Goal: Transaction & Acquisition: Purchase product/service

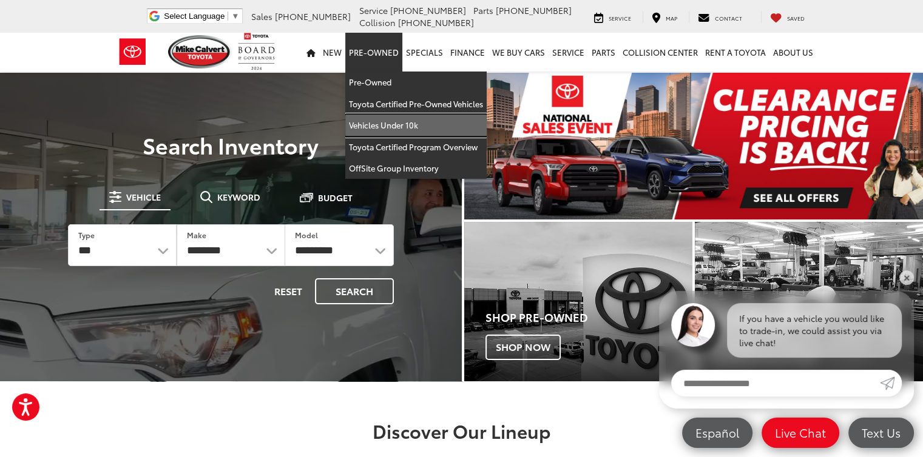
click at [402, 132] on link "Vehicles Under 10k" at bounding box center [415, 126] width 141 height 22
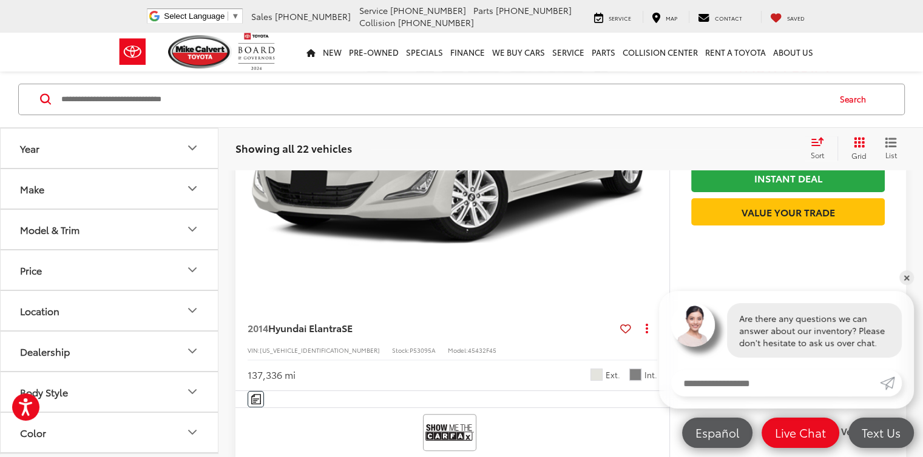
scroll to position [4798, 0]
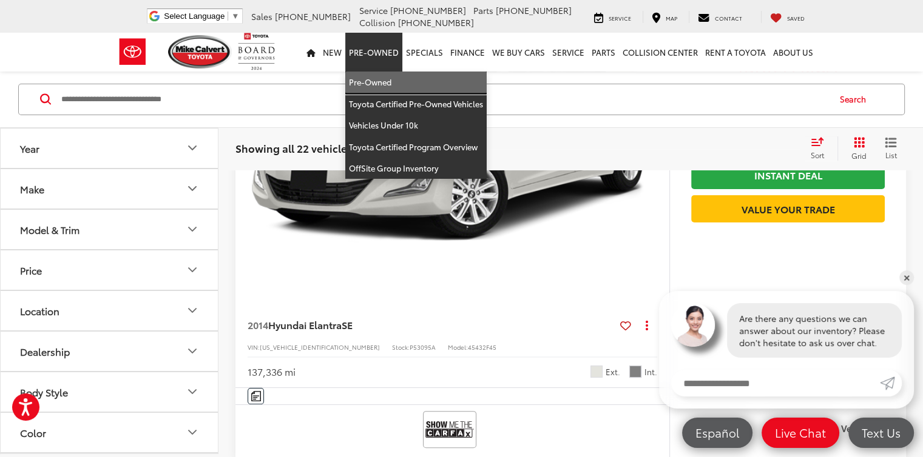
click at [388, 83] on link "Pre-Owned" at bounding box center [415, 83] width 141 height 22
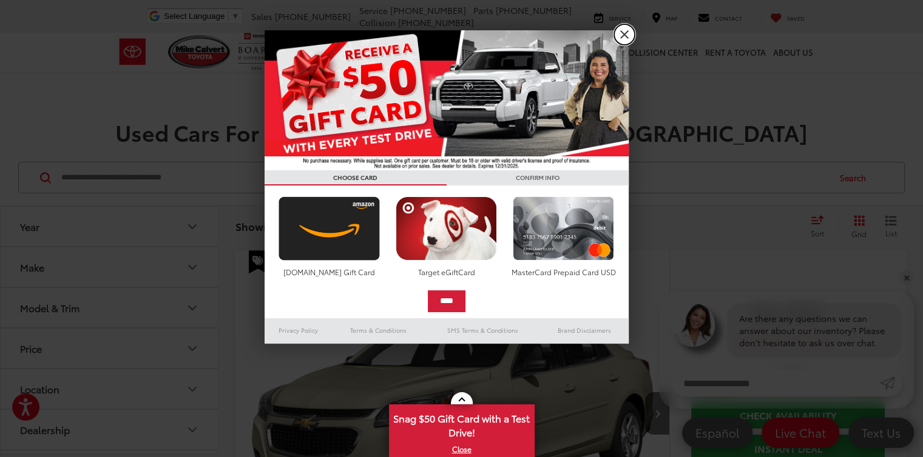
click at [620, 38] on link "X" at bounding box center [624, 34] width 21 height 21
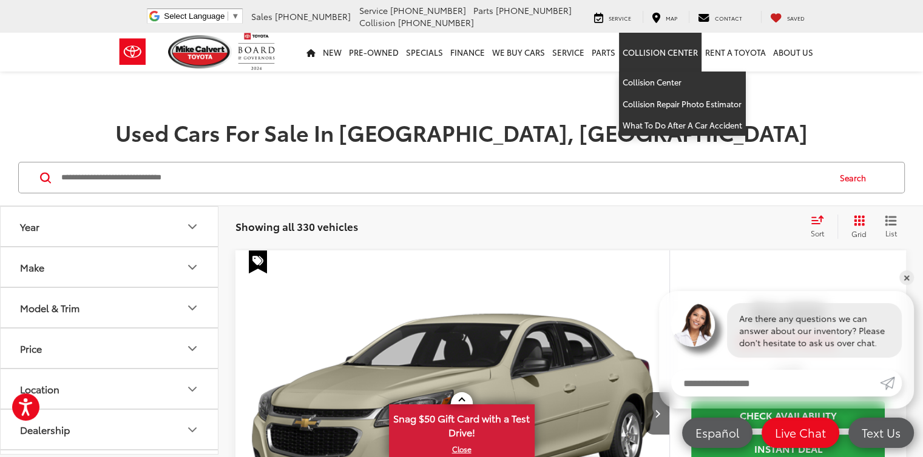
scroll to position [97, 0]
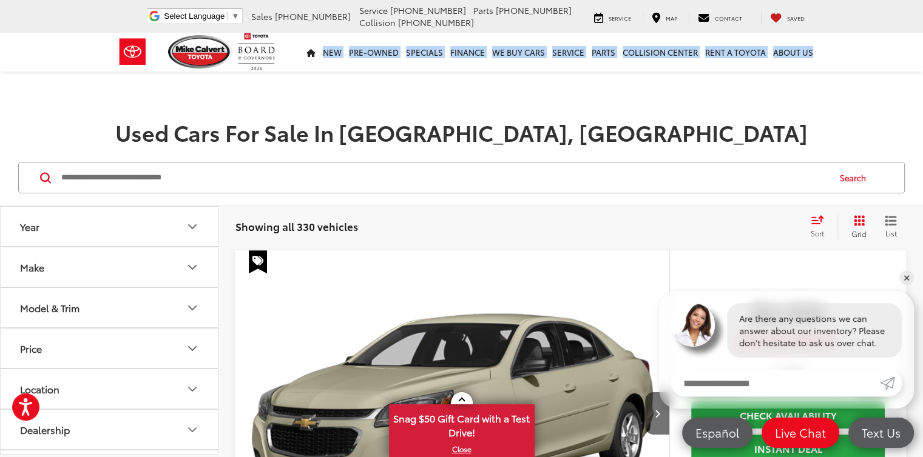
drag, startPoint x: 920, startPoint y: 23, endPoint x: 929, endPoint y: 59, distance: 36.8
click at [195, 349] on icon "Price" at bounding box center [192, 349] width 15 height 15
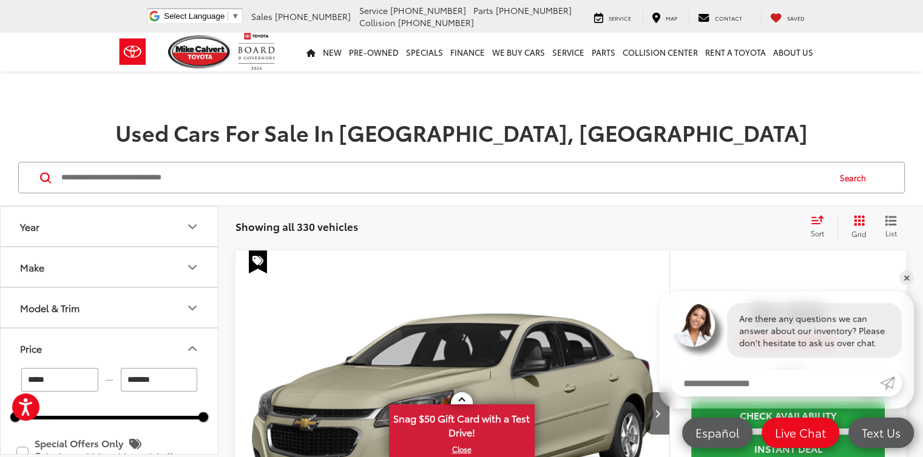
click at [165, 379] on input "*******" at bounding box center [159, 380] width 77 height 24
type input "*"
click at [147, 143] on h1 "Used Cars For Sale In Houston, TX" at bounding box center [461, 132] width 923 height 24
type input "******"
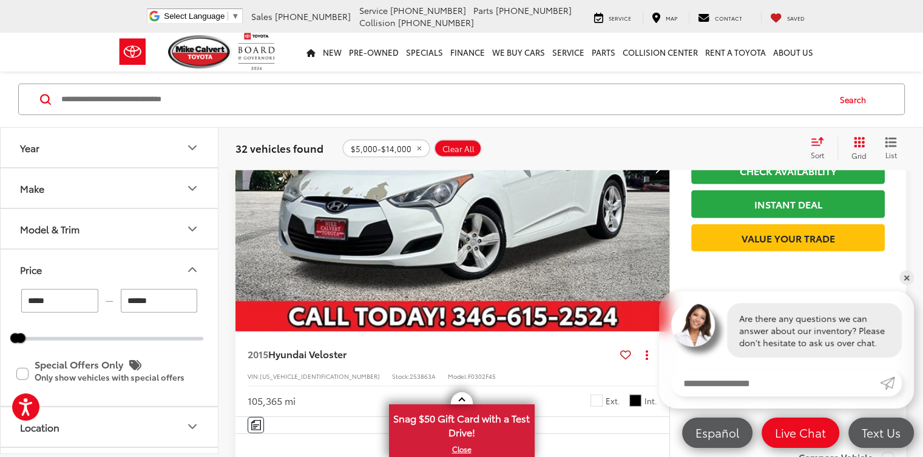
scroll to position [3278, 0]
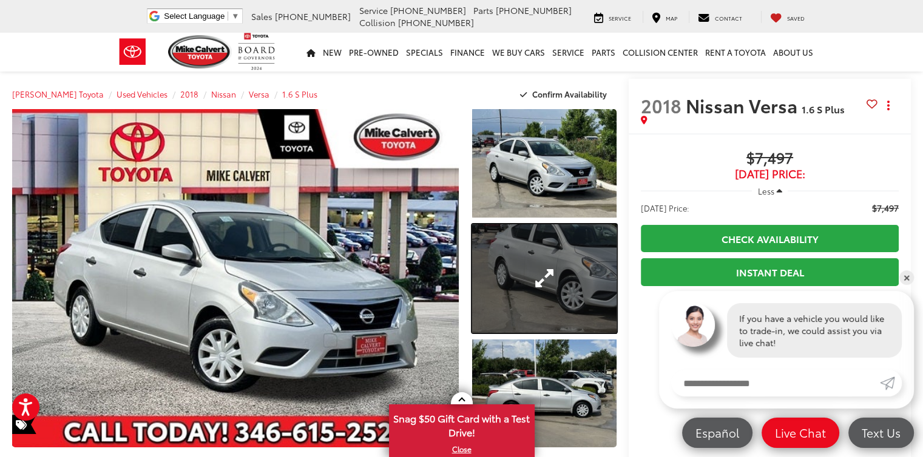
click at [557, 277] on link "Expand Photo 2" at bounding box center [544, 278] width 144 height 109
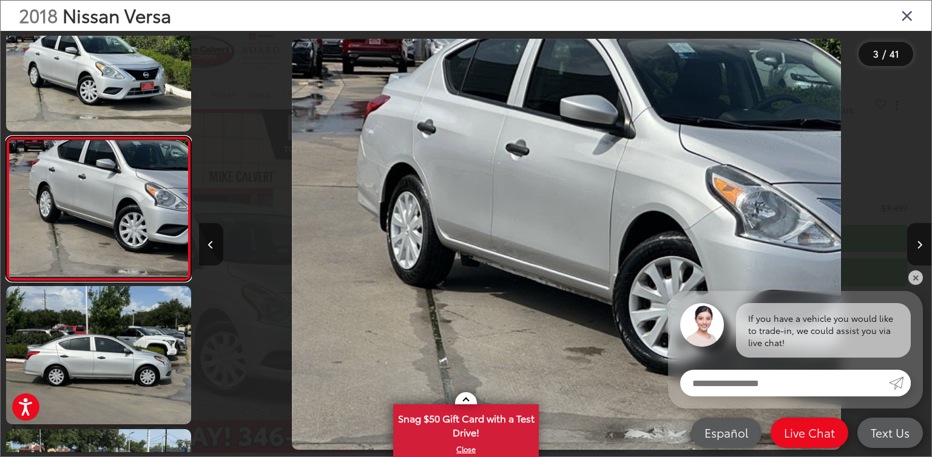
scroll to position [0, 1465]
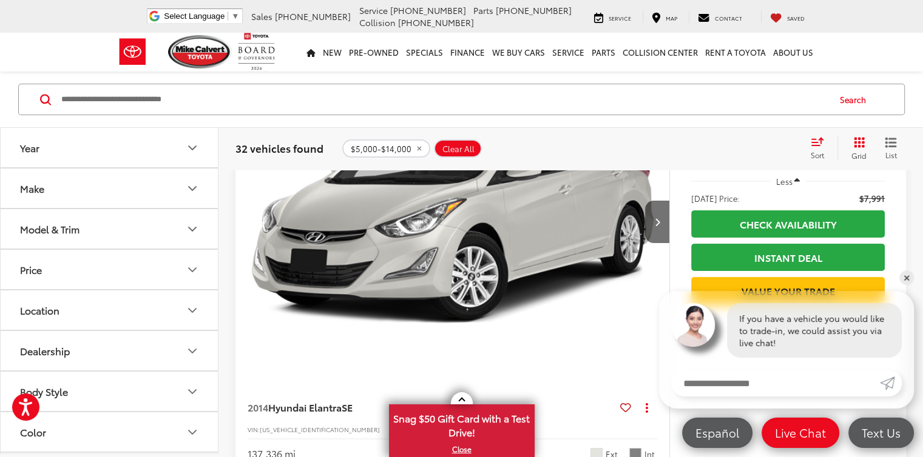
scroll to position [4801, 0]
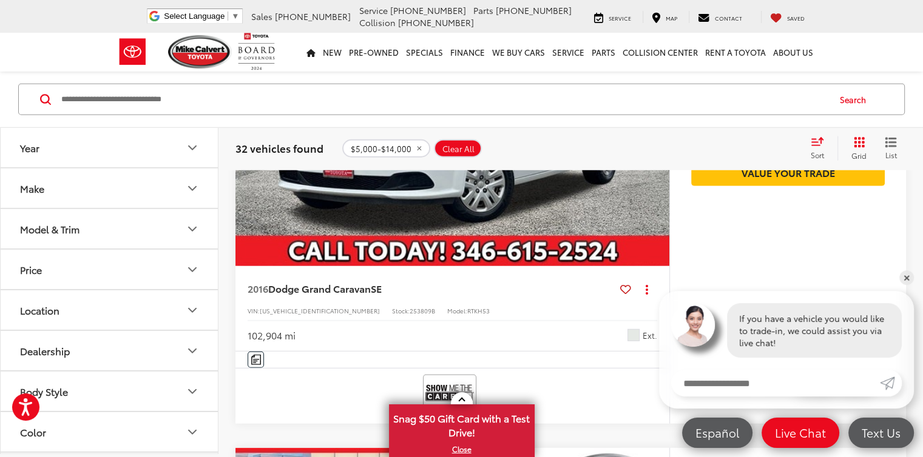
scroll to position [2718, 0]
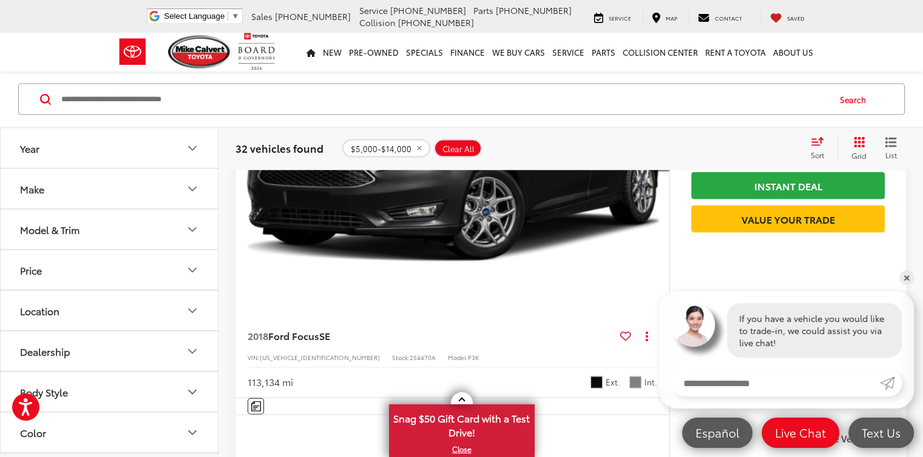
click at [895, 146] on icon "List View" at bounding box center [891, 142] width 10 height 8
click at [892, 146] on icon "List View" at bounding box center [891, 142] width 10 height 8
click at [817, 140] on icon "Select sort value" at bounding box center [816, 141] width 13 height 9
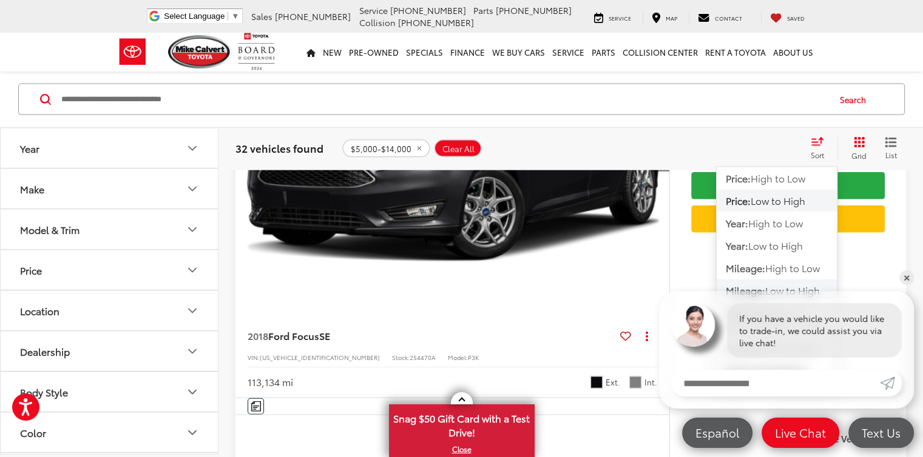
click at [792, 285] on span "Low to High" at bounding box center [792, 290] width 55 height 14
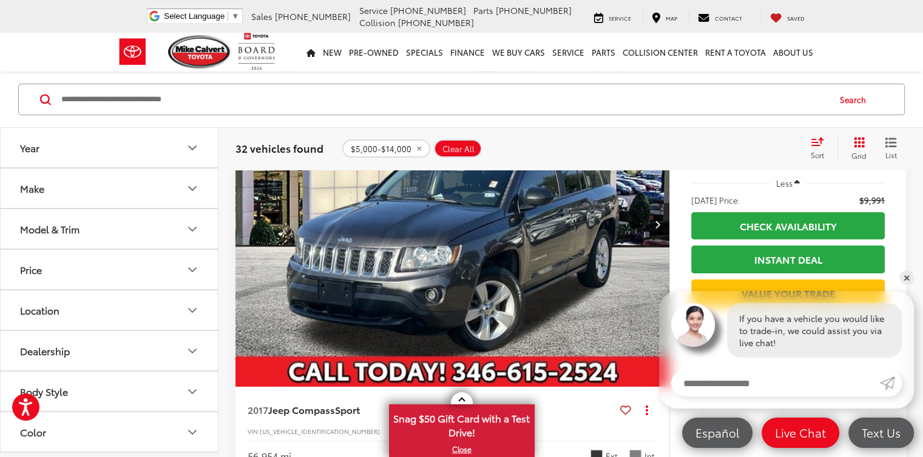
scroll to position [51, 0]
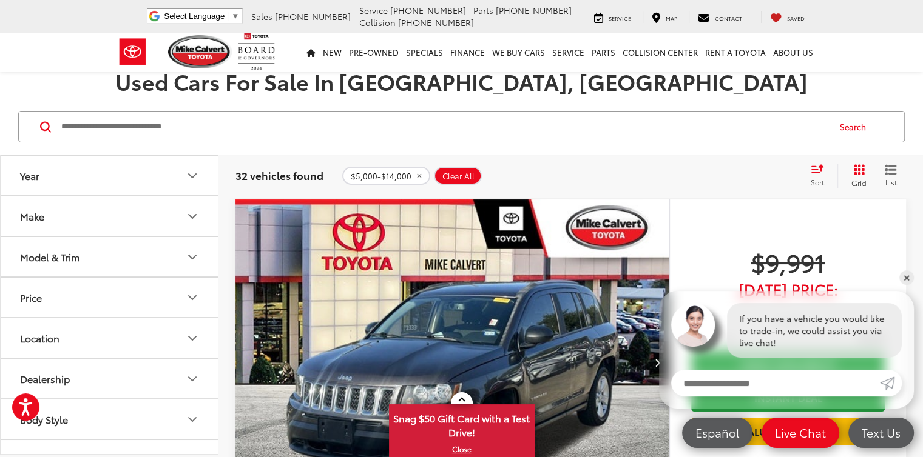
click at [348, 286] on img "2017 Jeep Compass Sport 0" at bounding box center [453, 363] width 436 height 326
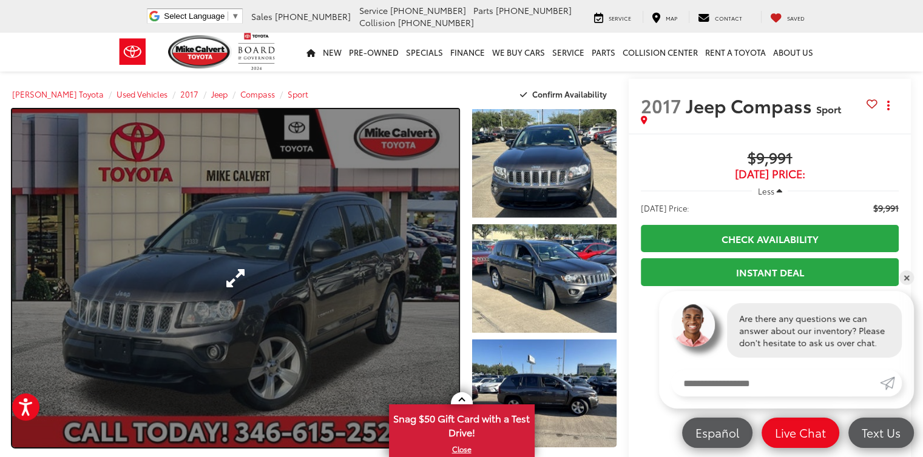
click at [417, 285] on link "Expand Photo 0" at bounding box center [235, 278] width 446 height 339
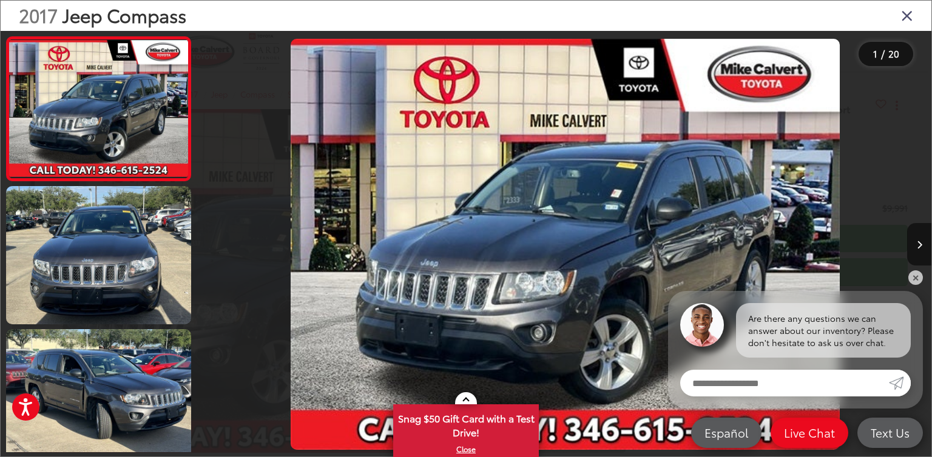
click at [922, 241] on div "2017 Jeep Compass 1 / 20" at bounding box center [466, 228] width 932 height 457
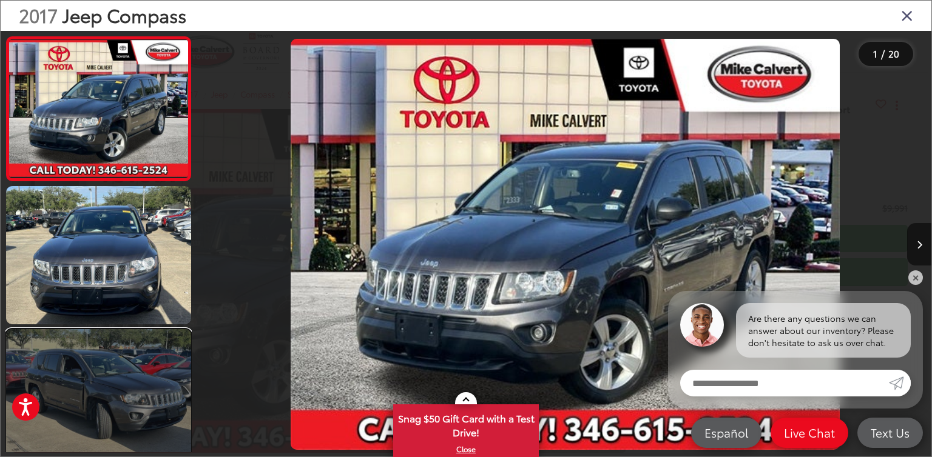
click at [131, 350] on link at bounding box center [98, 398] width 185 height 139
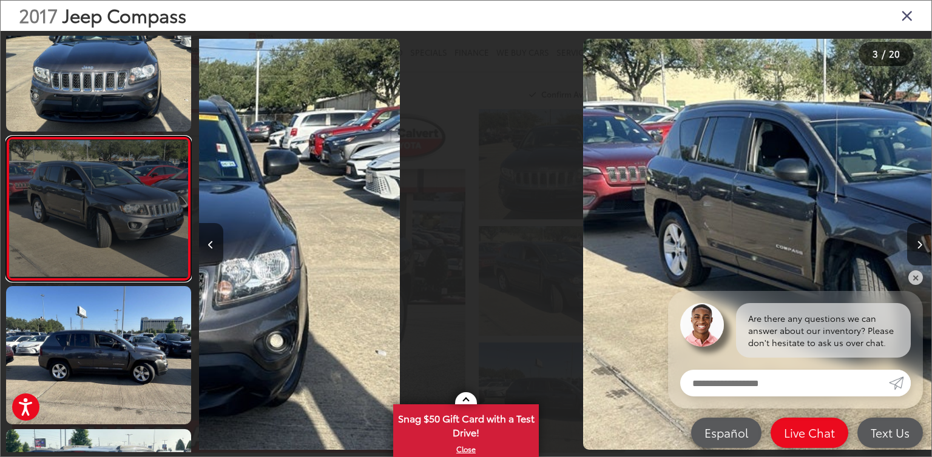
scroll to position [0, 1465]
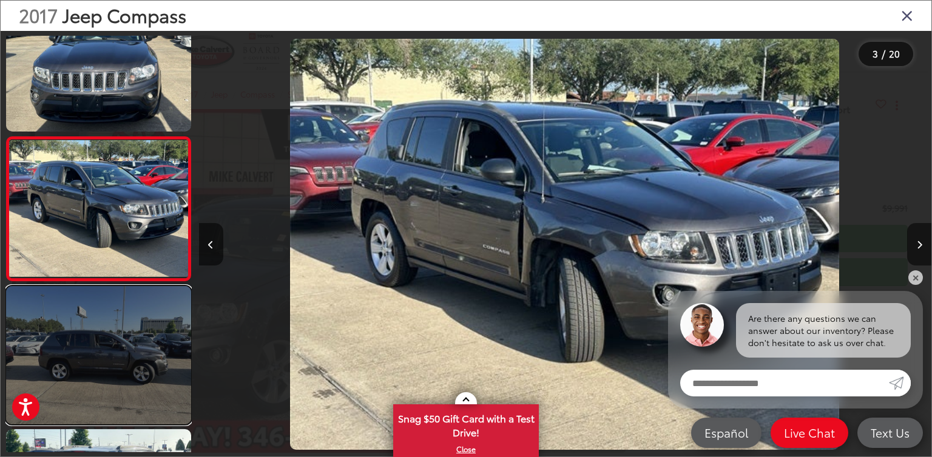
click at [116, 396] on link at bounding box center [98, 355] width 185 height 139
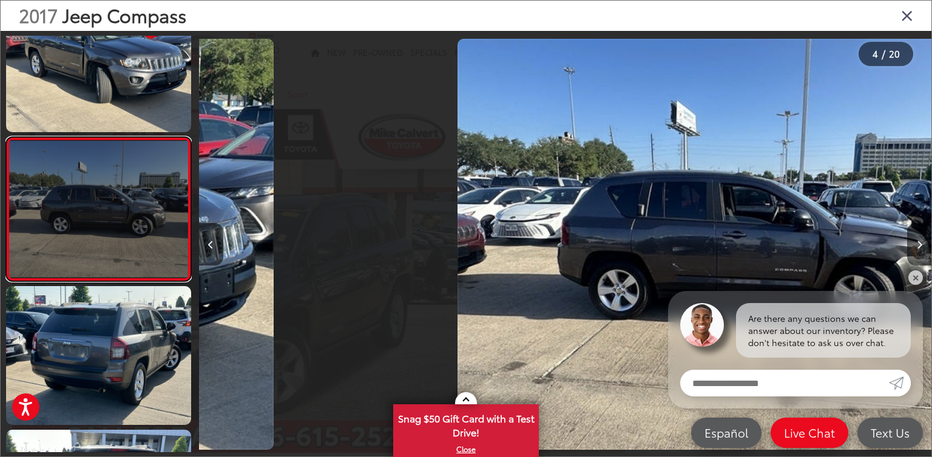
scroll to position [0, 2197]
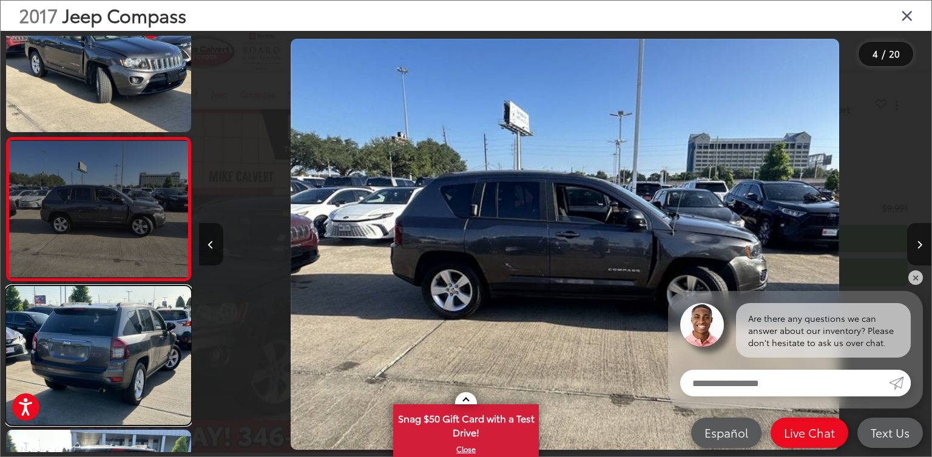
click at [116, 396] on link at bounding box center [98, 355] width 185 height 139
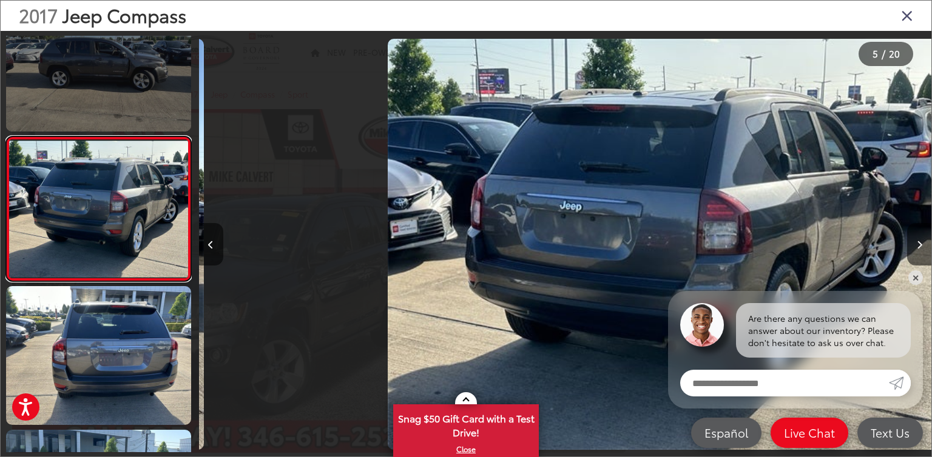
scroll to position [0, 2930]
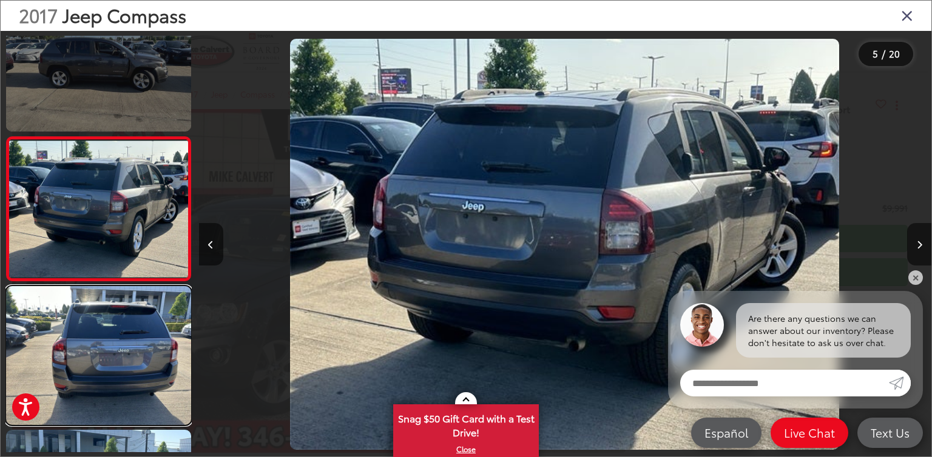
click at [116, 396] on link at bounding box center [98, 355] width 185 height 139
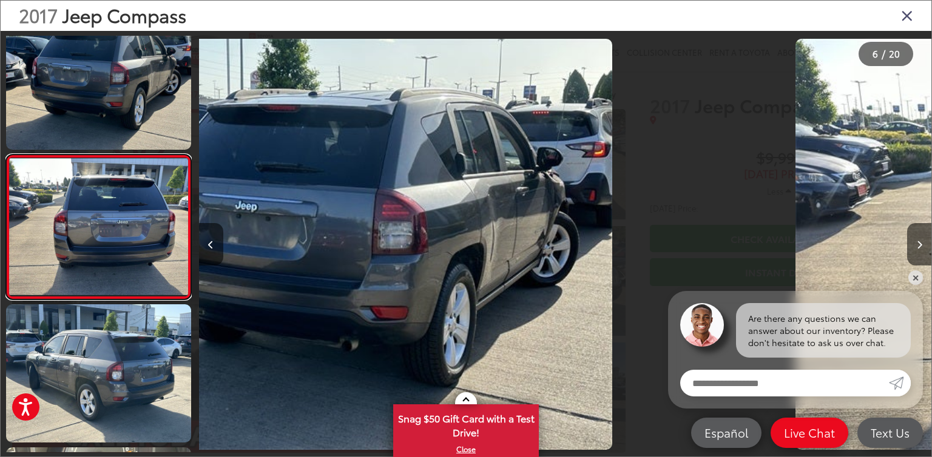
scroll to position [617, 0]
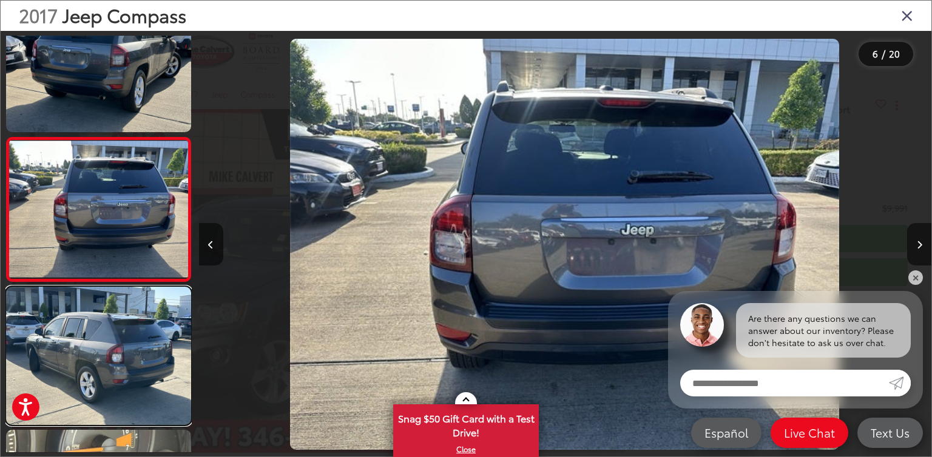
click at [116, 396] on link at bounding box center [98, 356] width 185 height 139
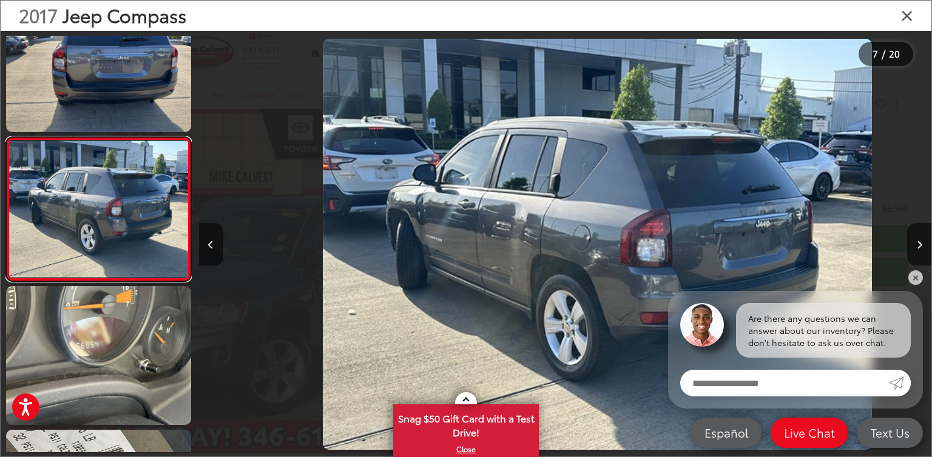
scroll to position [0, 4395]
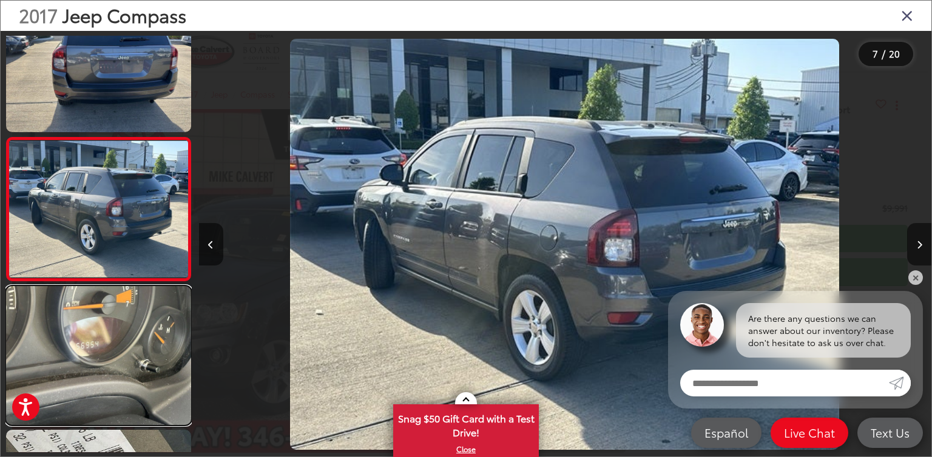
click at [116, 396] on link at bounding box center [98, 355] width 185 height 139
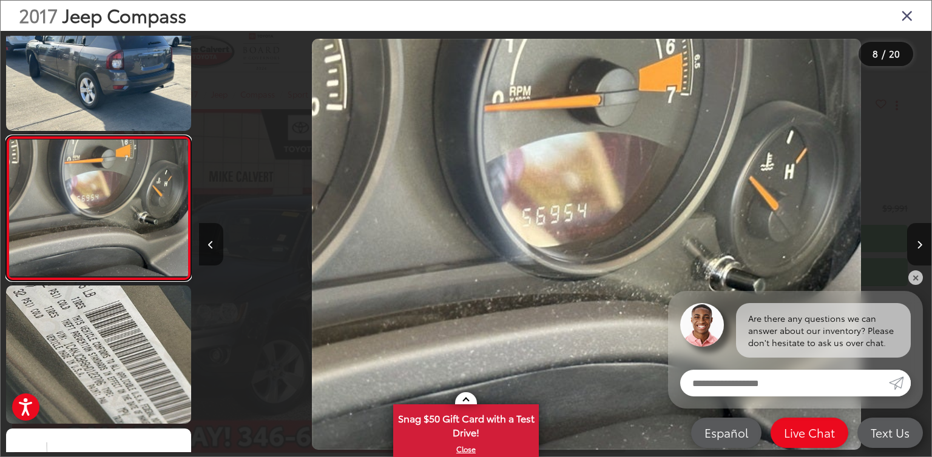
scroll to position [0, 5127]
